Goal: Book appointment/travel/reservation

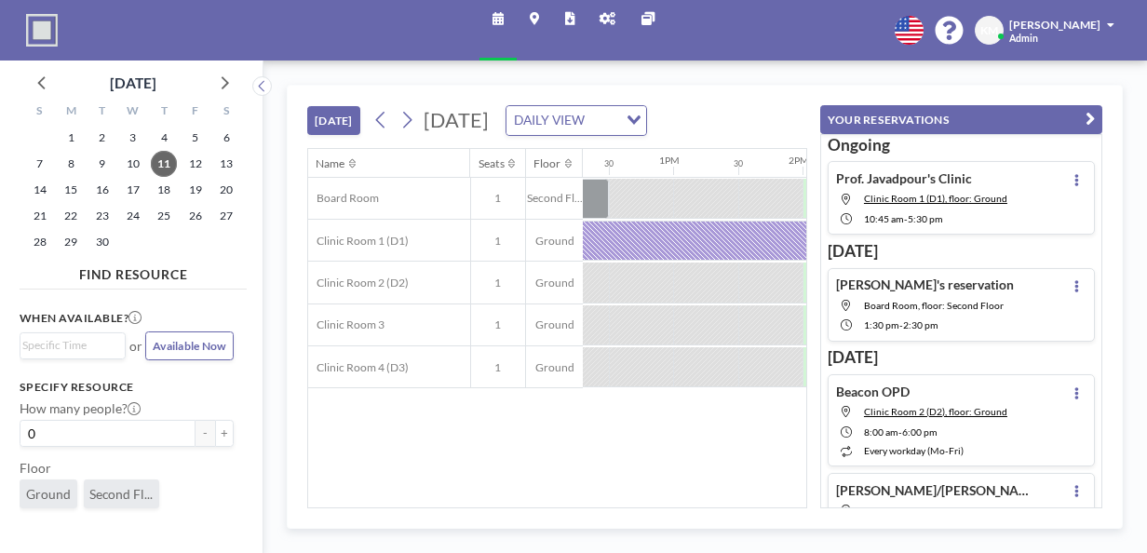
scroll to position [0, 1633]
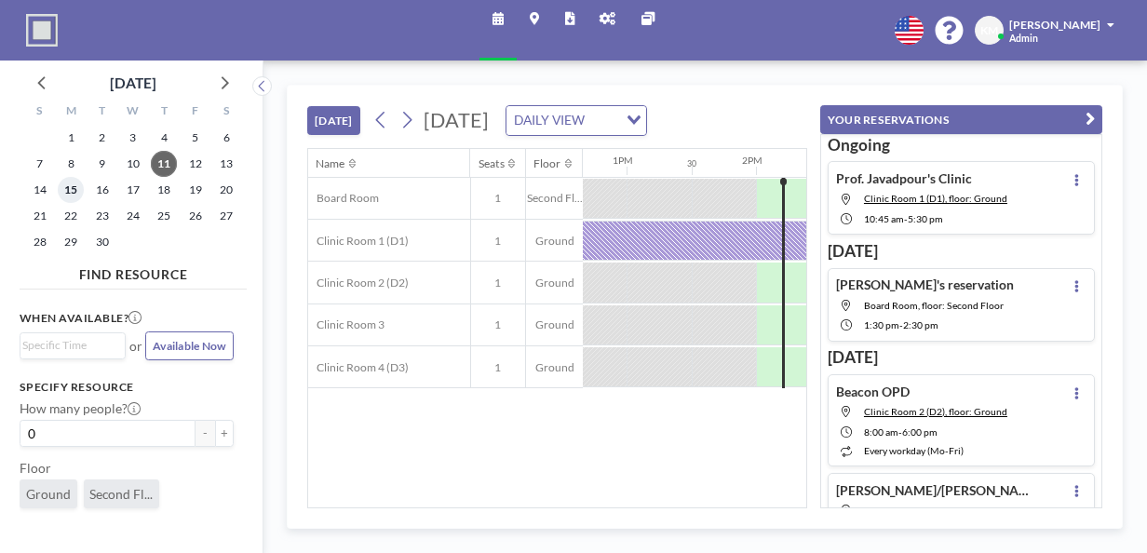
click at [80, 186] on span "15" at bounding box center [71, 190] width 26 height 26
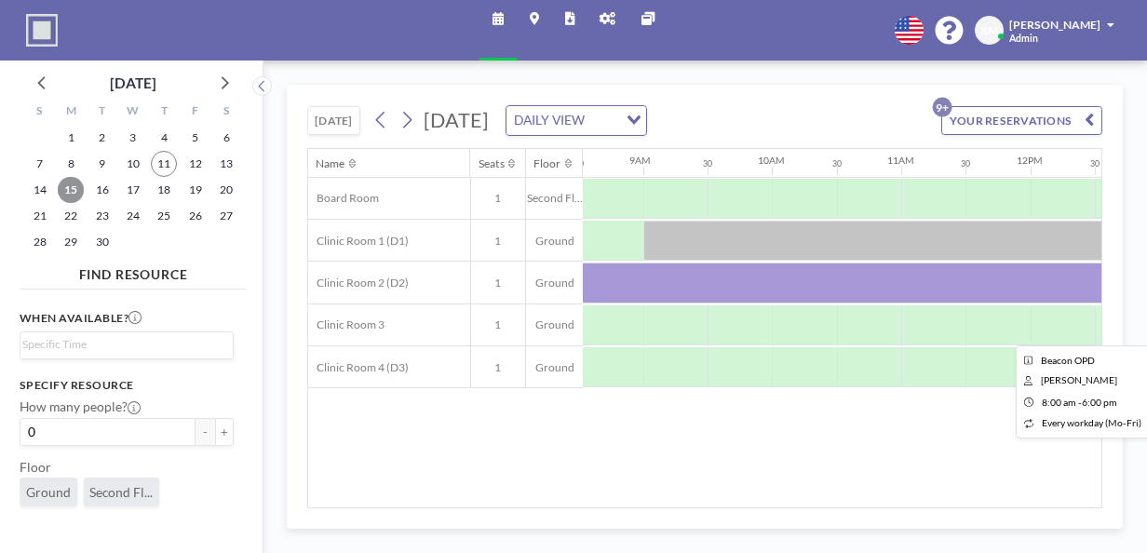
scroll to position [0, 1104]
click at [735, 287] on div at bounding box center [1156, 282] width 1291 height 40
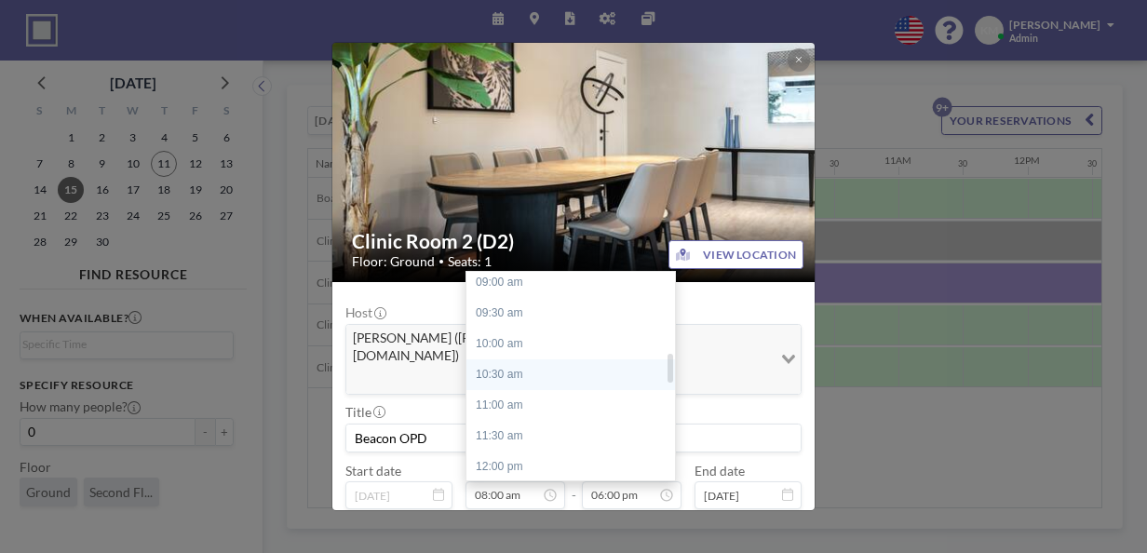
scroll to position [577, 0]
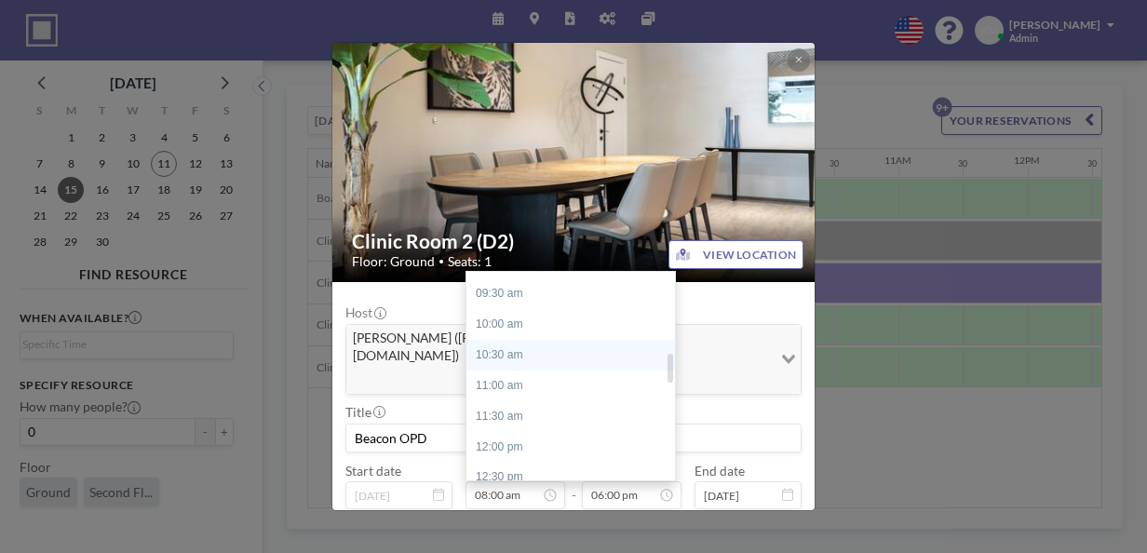
click at [537, 432] on div "12:00 pm" at bounding box center [575, 447] width 218 height 31
type input "12:00 pm"
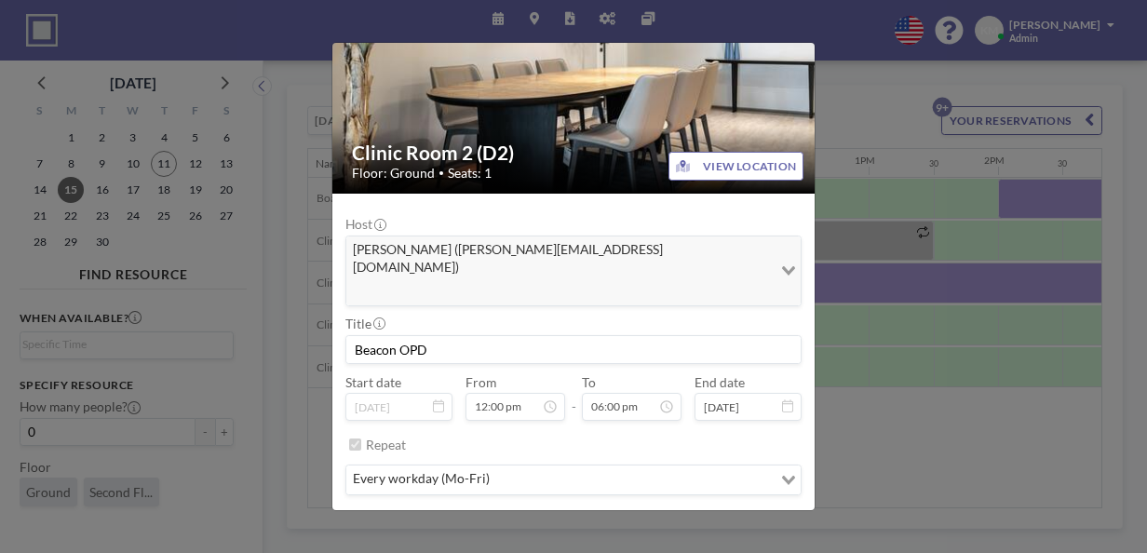
scroll to position [89, 0]
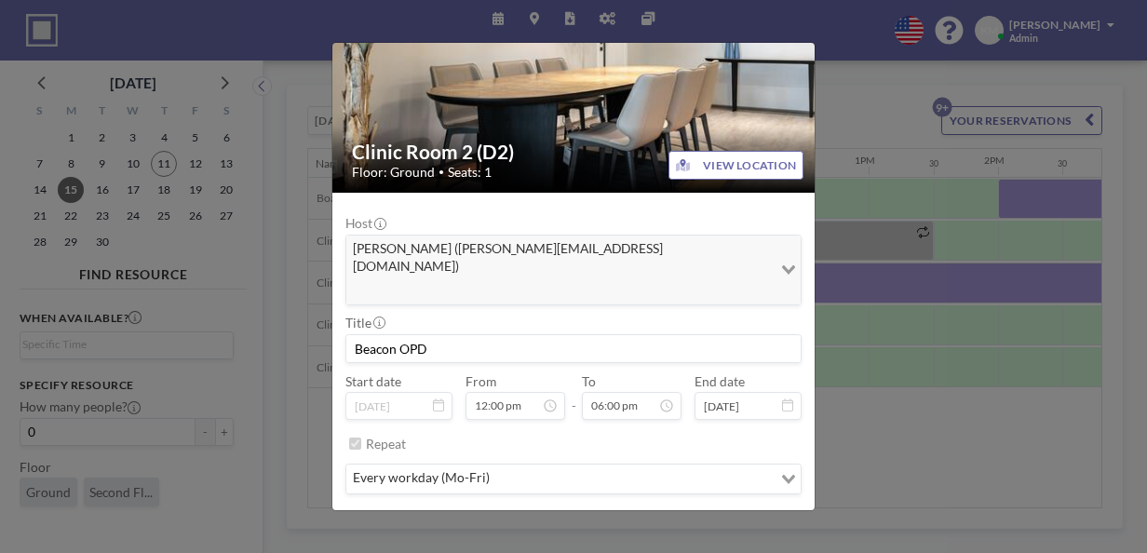
click at [743, 514] on button "SAVE CHANGES" at bounding box center [750, 528] width 102 height 29
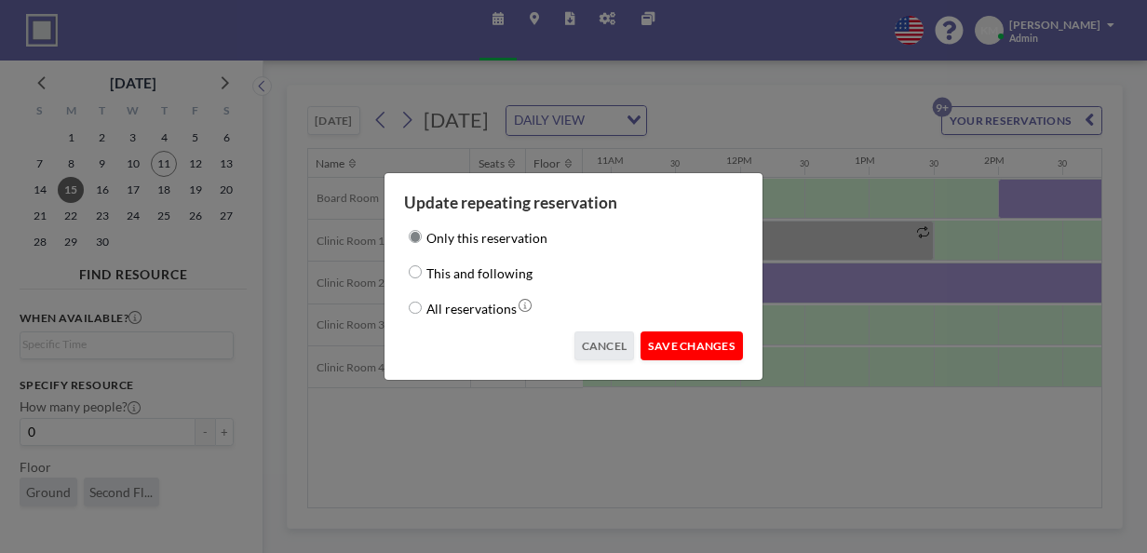
click at [698, 342] on button "SAVE CHANGES" at bounding box center [691, 345] width 102 height 29
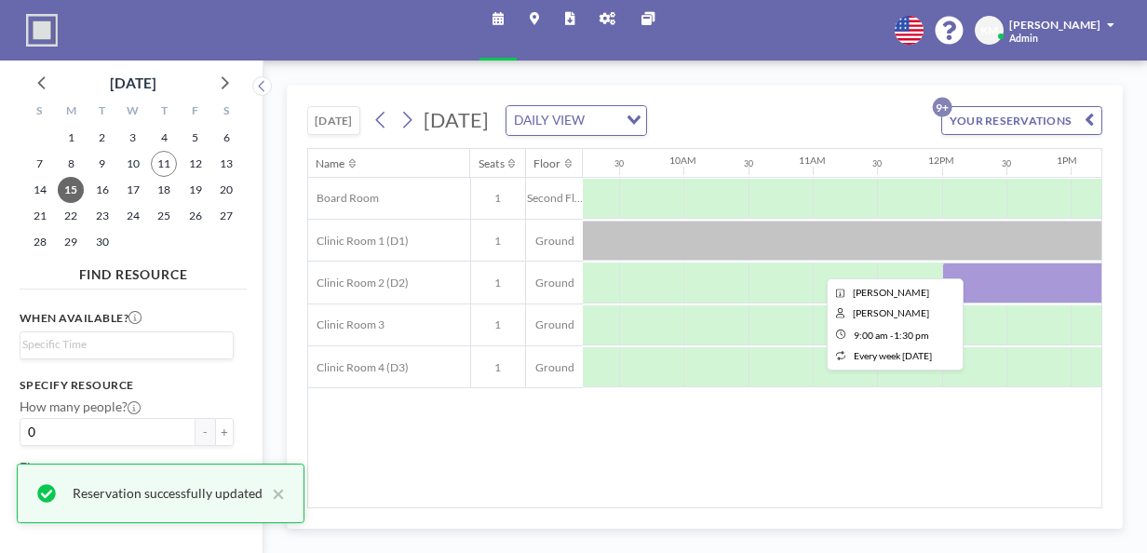
scroll to position [0, 1054]
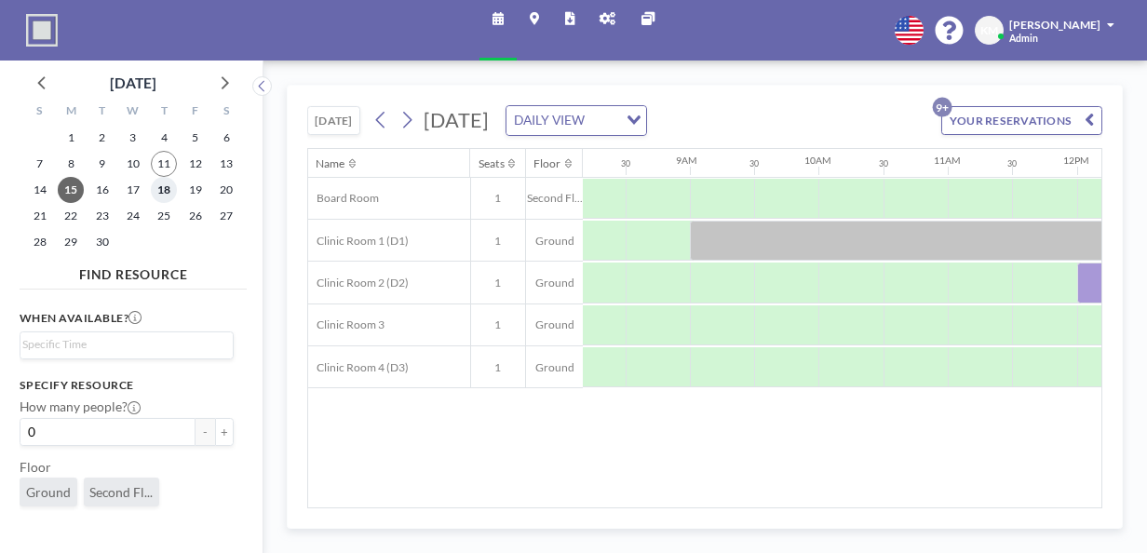
click at [153, 184] on span "18" at bounding box center [164, 190] width 26 height 26
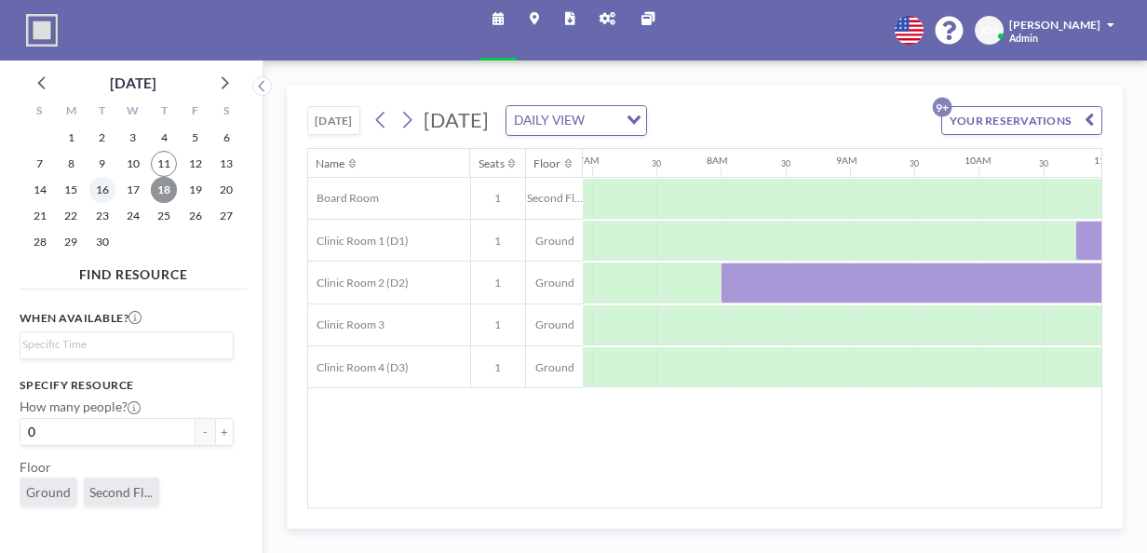
scroll to position [0, 907]
click at [92, 186] on span "16" at bounding box center [102, 190] width 26 height 26
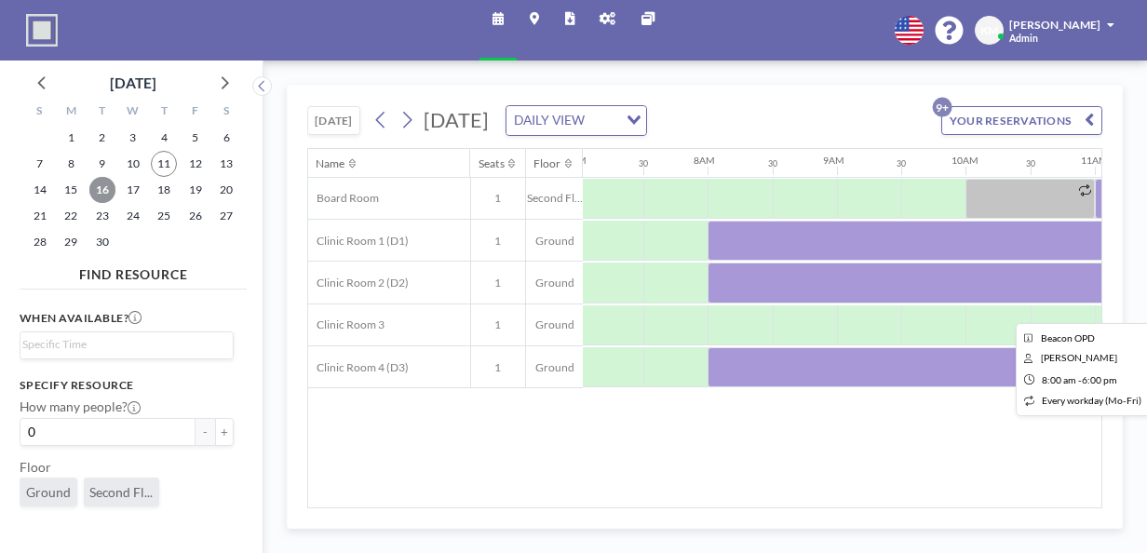
scroll to position [0, 986]
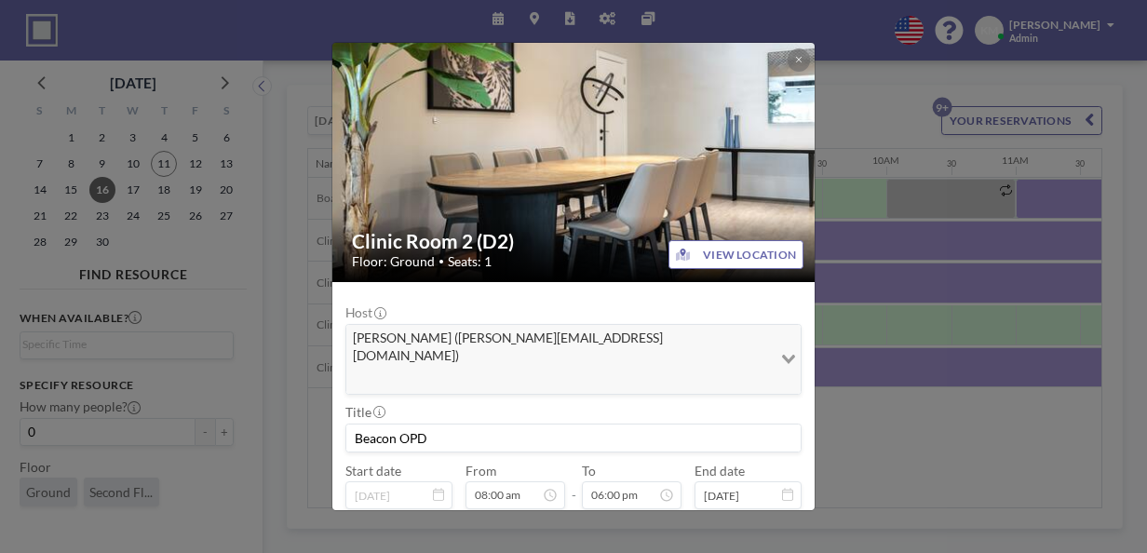
scroll to position [89, 0]
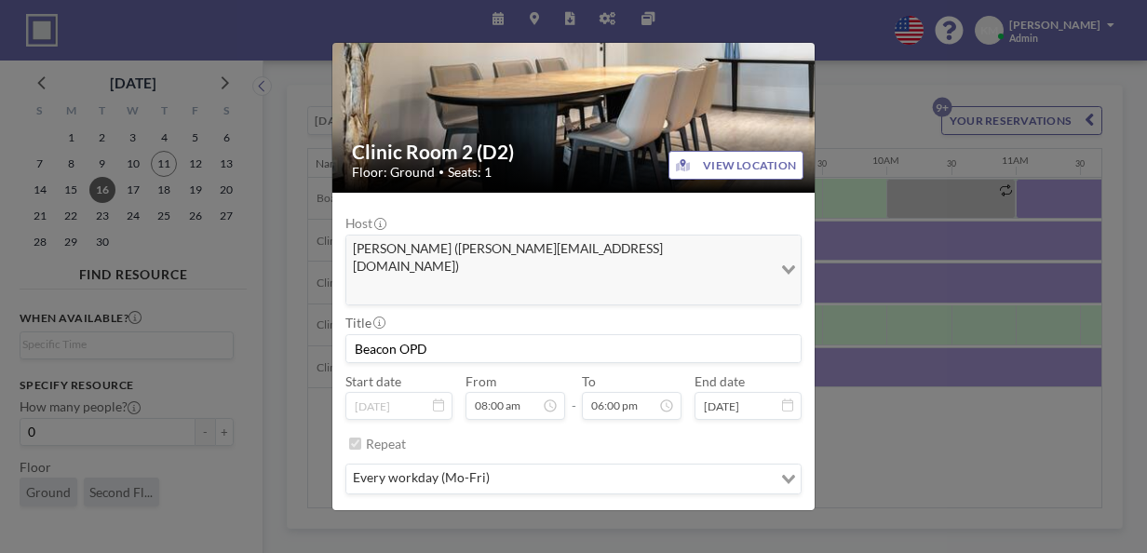
drag, startPoint x: 815, startPoint y: 279, endPoint x: 644, endPoint y: 475, distance: 259.8
click at [644, 514] on button "REMOVE" at bounding box center [660, 528] width 64 height 29
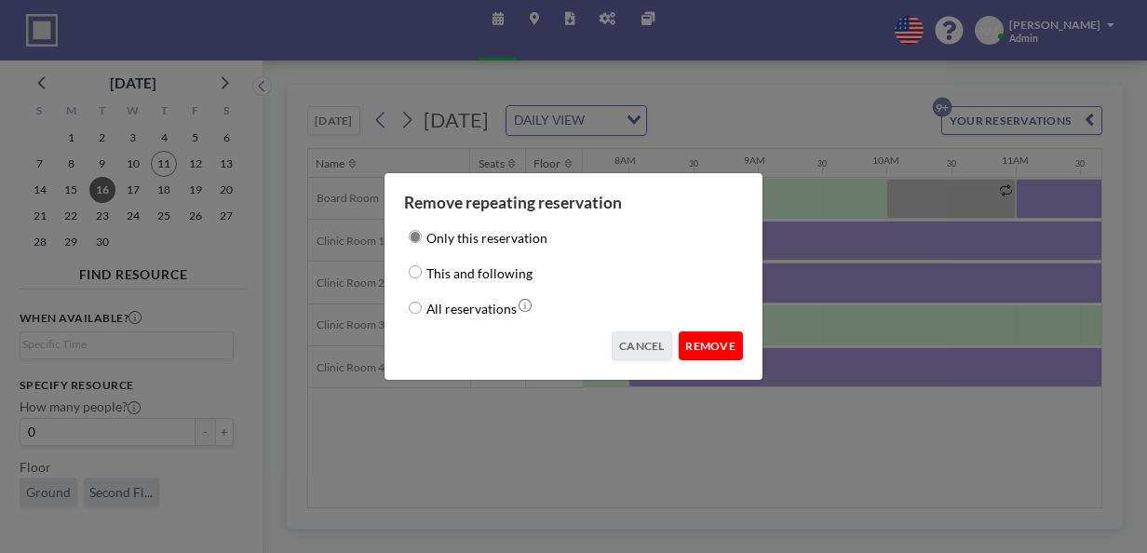
click at [724, 345] on button "REMOVE" at bounding box center [710, 345] width 64 height 29
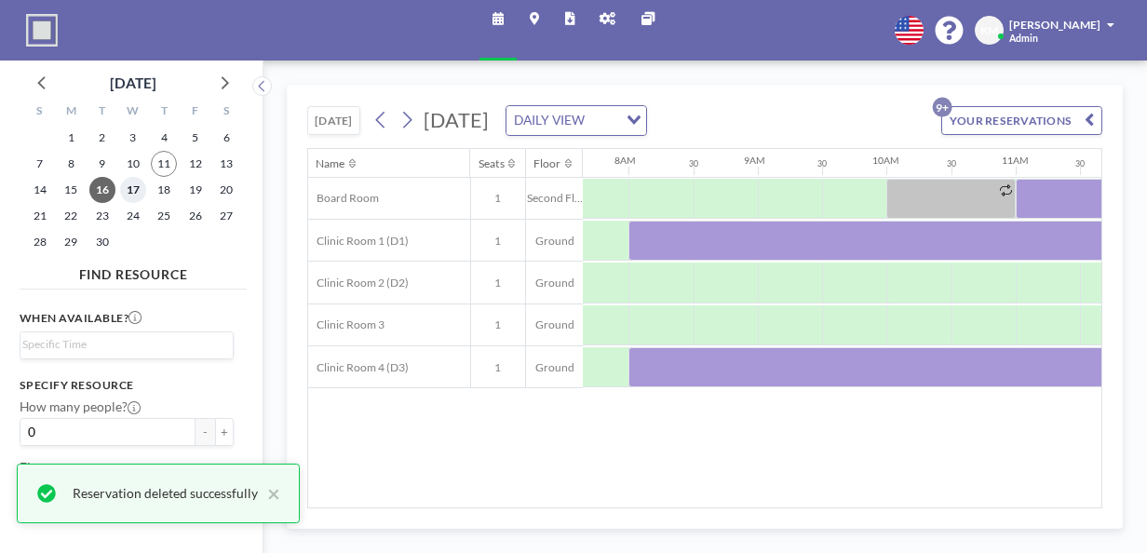
click at [133, 188] on span "17" at bounding box center [133, 190] width 26 height 26
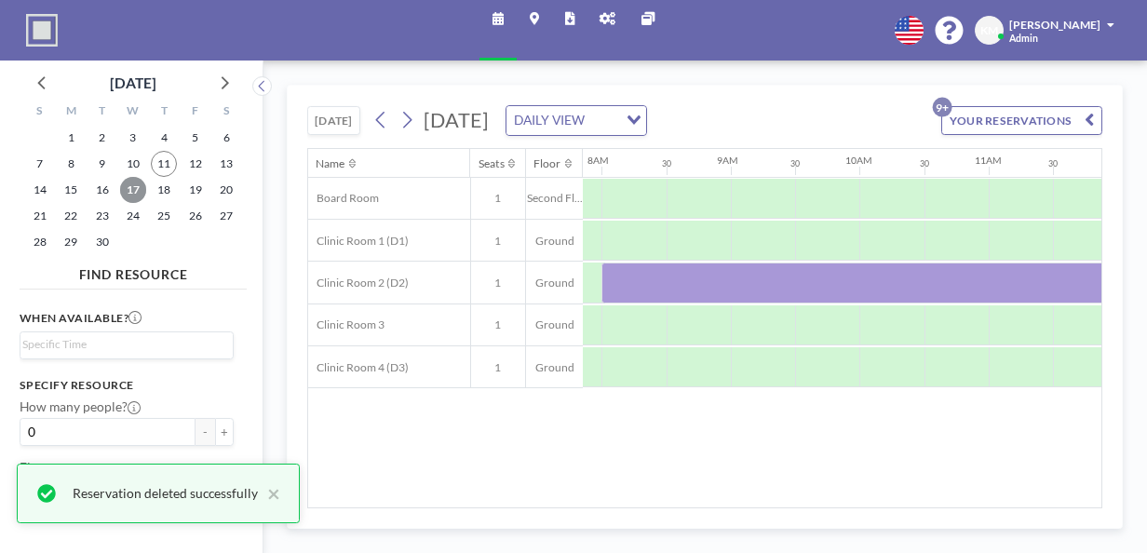
scroll to position [0, 1015]
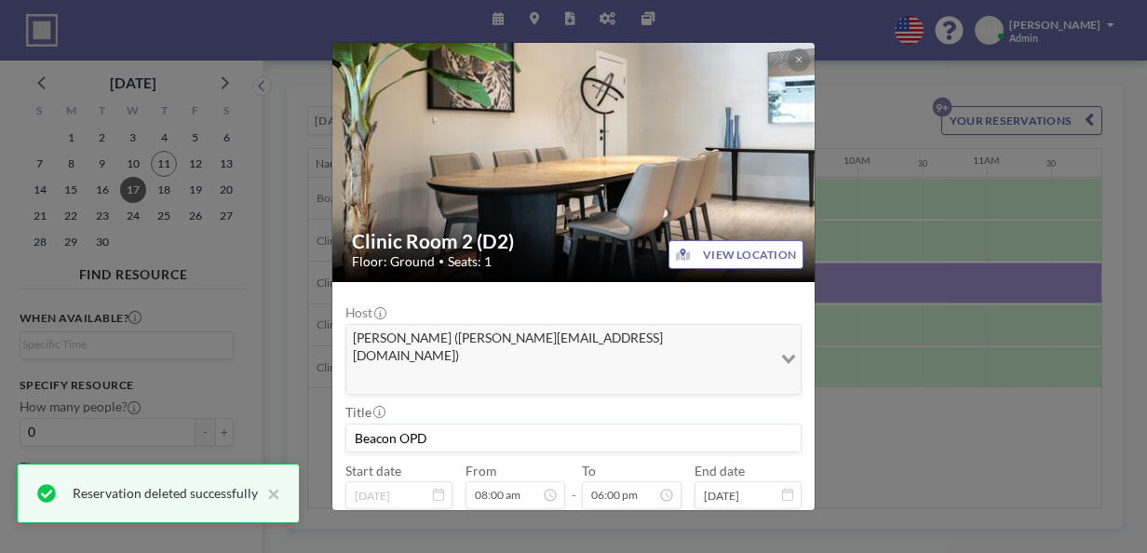
scroll to position [89, 0]
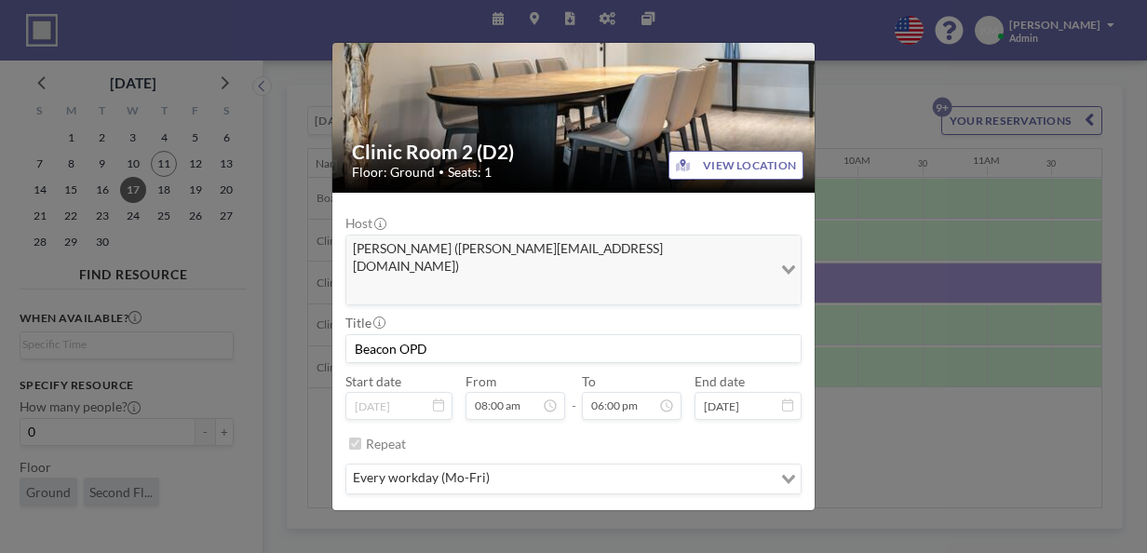
click at [635, 514] on button "REMOVE" at bounding box center [660, 528] width 64 height 29
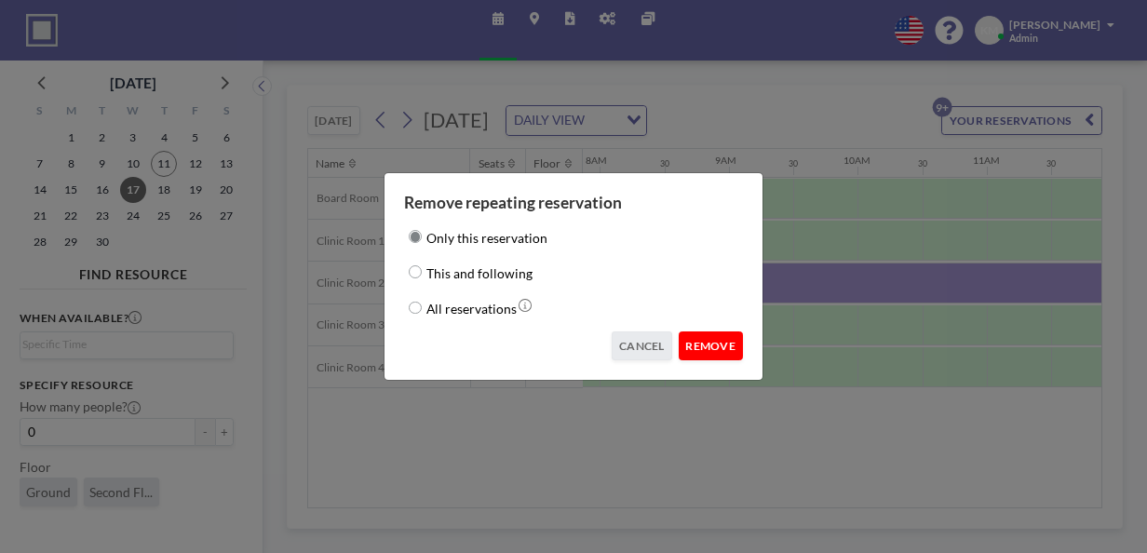
click at [731, 333] on button "REMOVE" at bounding box center [710, 345] width 64 height 29
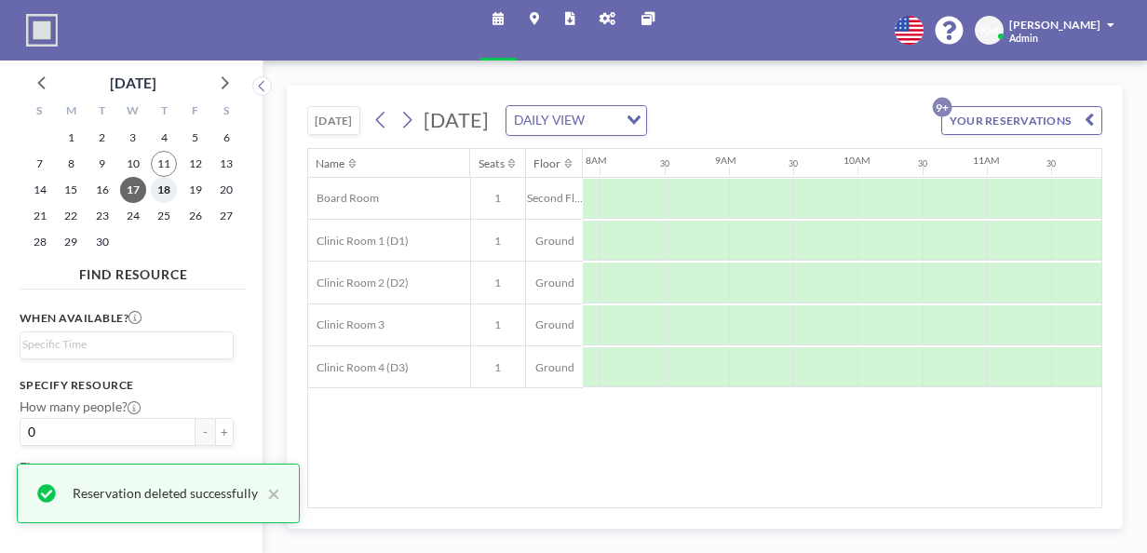
click at [172, 194] on span "18" at bounding box center [164, 190] width 26 height 26
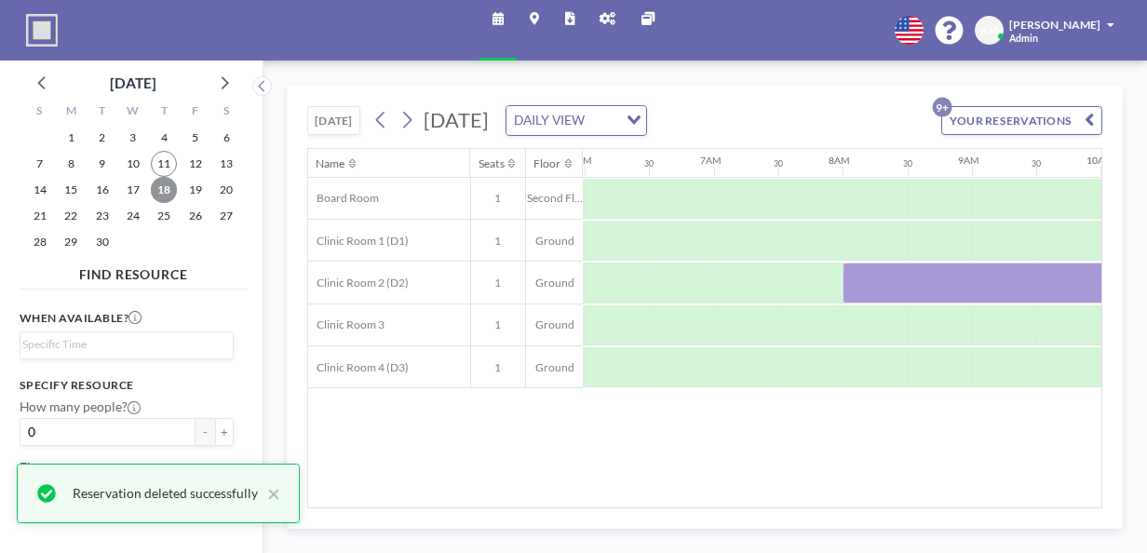
scroll to position [0, 907]
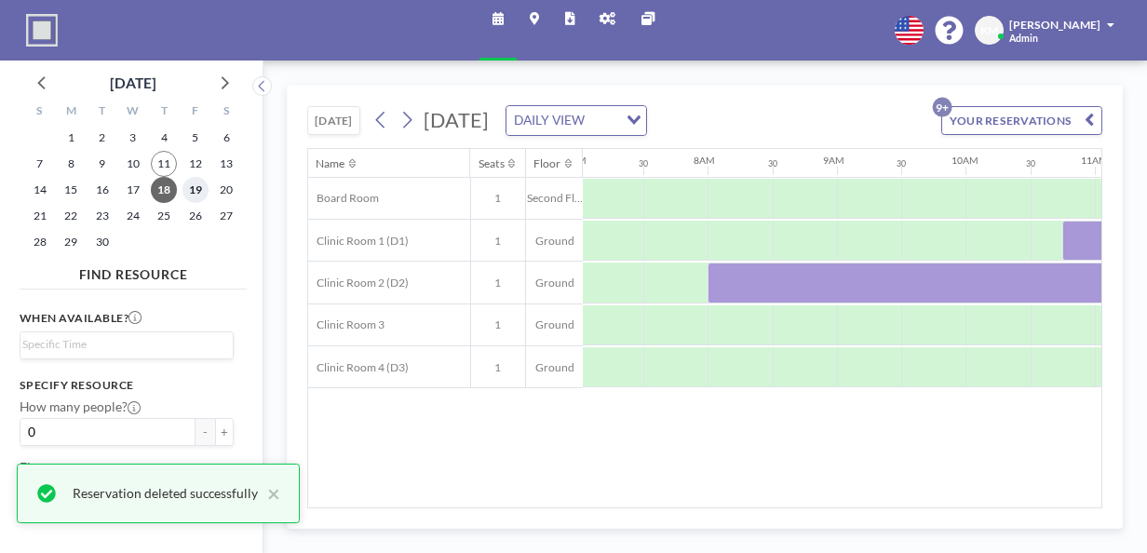
click at [199, 193] on span "19" at bounding box center [195, 190] width 26 height 26
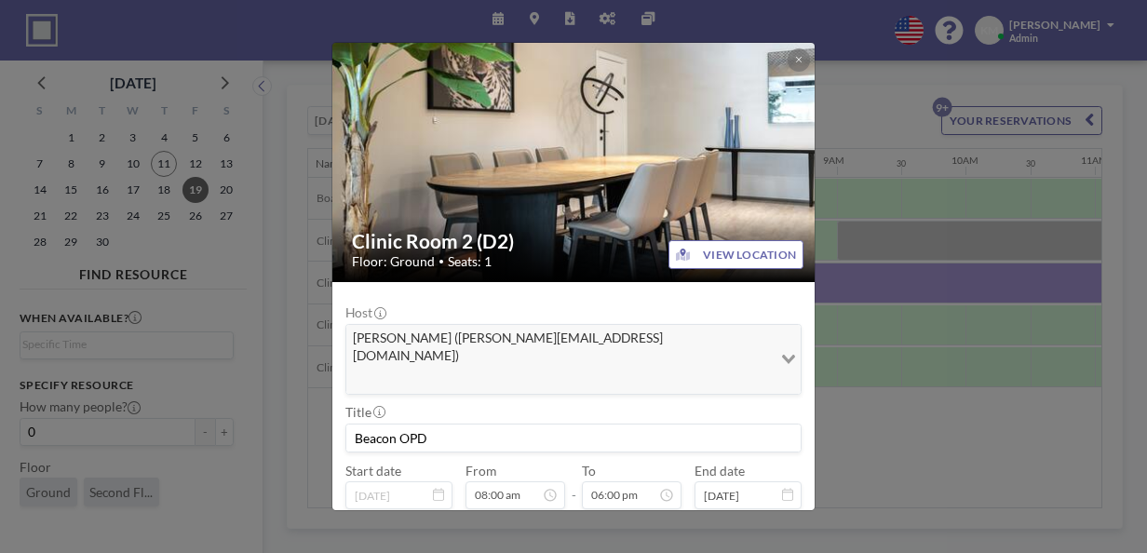
scroll to position [89, 0]
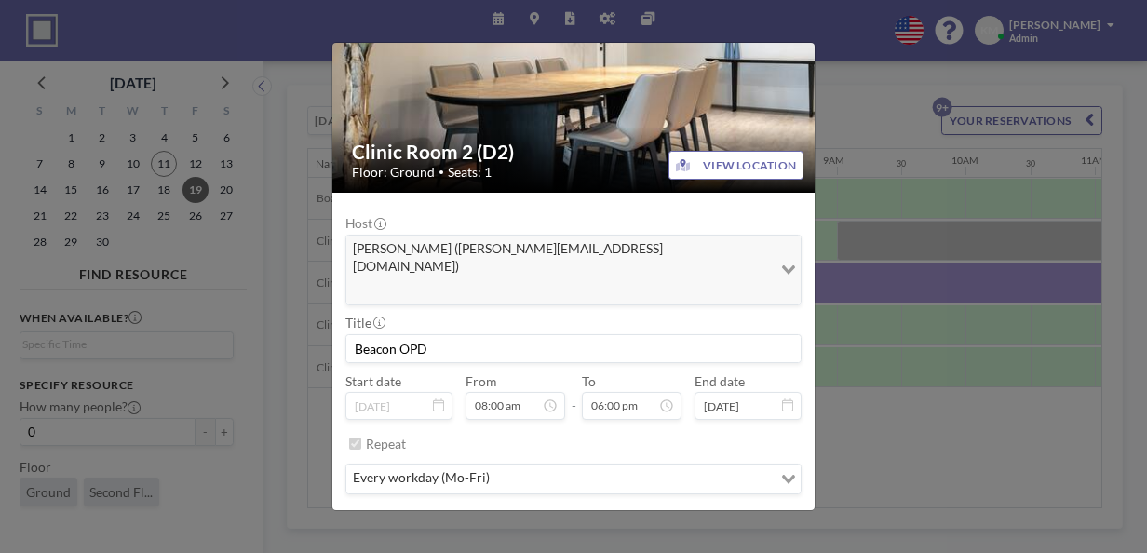
click at [640, 514] on button "REMOVE" at bounding box center [660, 528] width 64 height 29
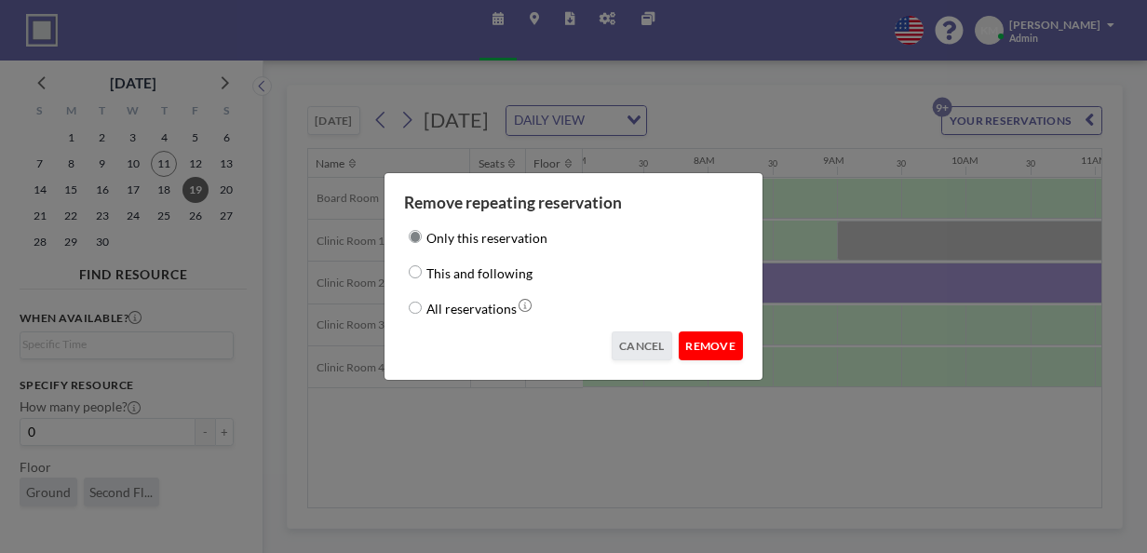
click at [712, 348] on button "REMOVE" at bounding box center [710, 345] width 64 height 29
